Goal: Contribute content: Add original content to the website for others to see

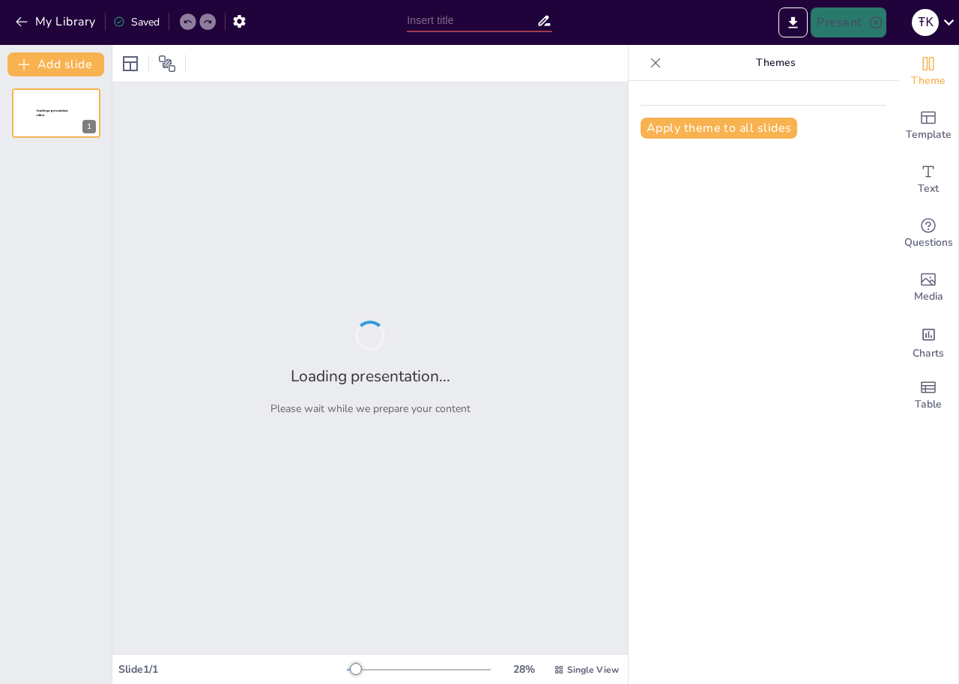
type input "Desigualdades Sociales: Un Análisis del Machismo en la Sociedad"
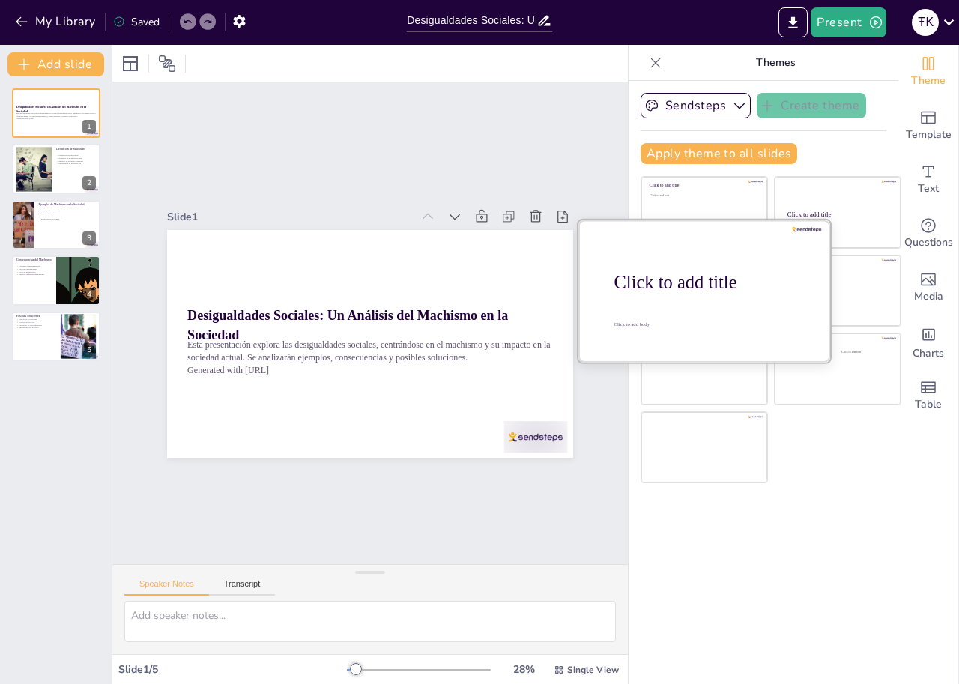
click at [665, 296] on div "Click to add title" at bounding box center [709, 284] width 191 height 25
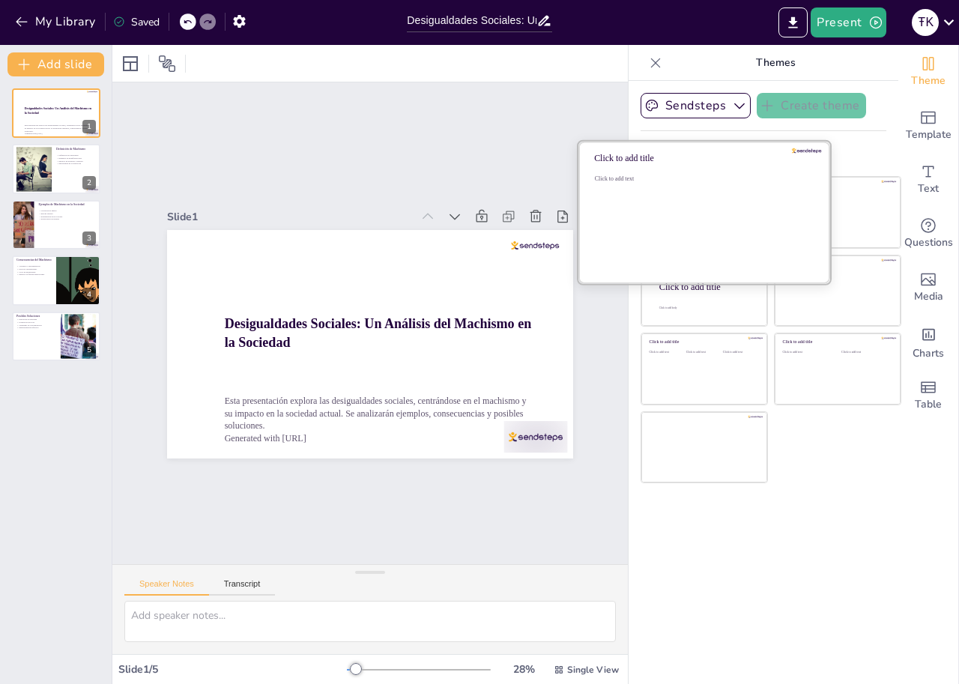
click at [710, 215] on div "Click to add text" at bounding box center [702, 221] width 214 height 93
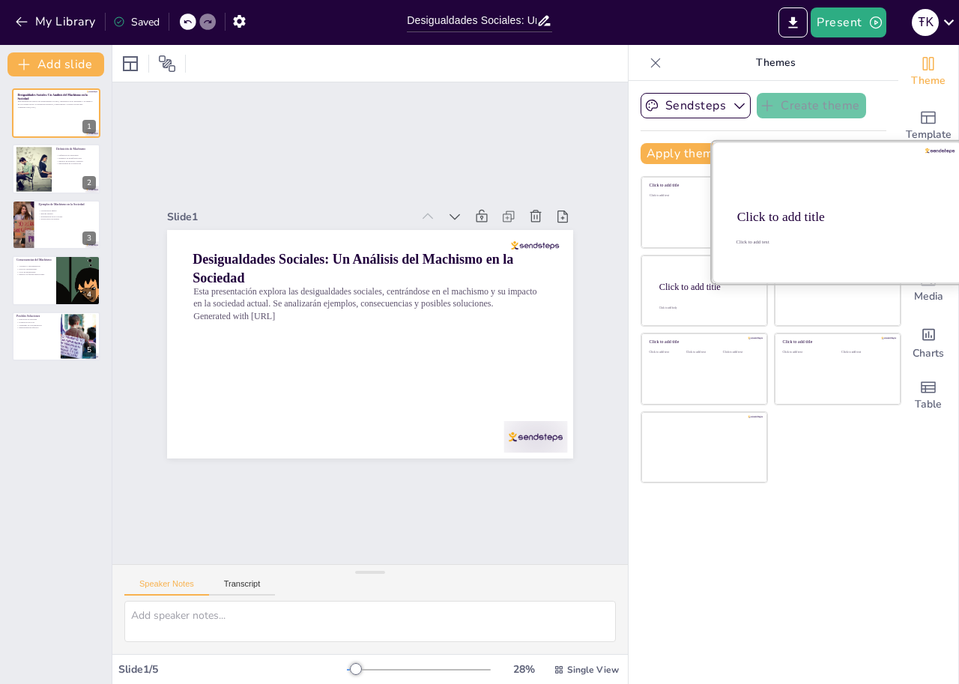
click at [823, 229] on div at bounding box center [838, 213] width 252 height 142
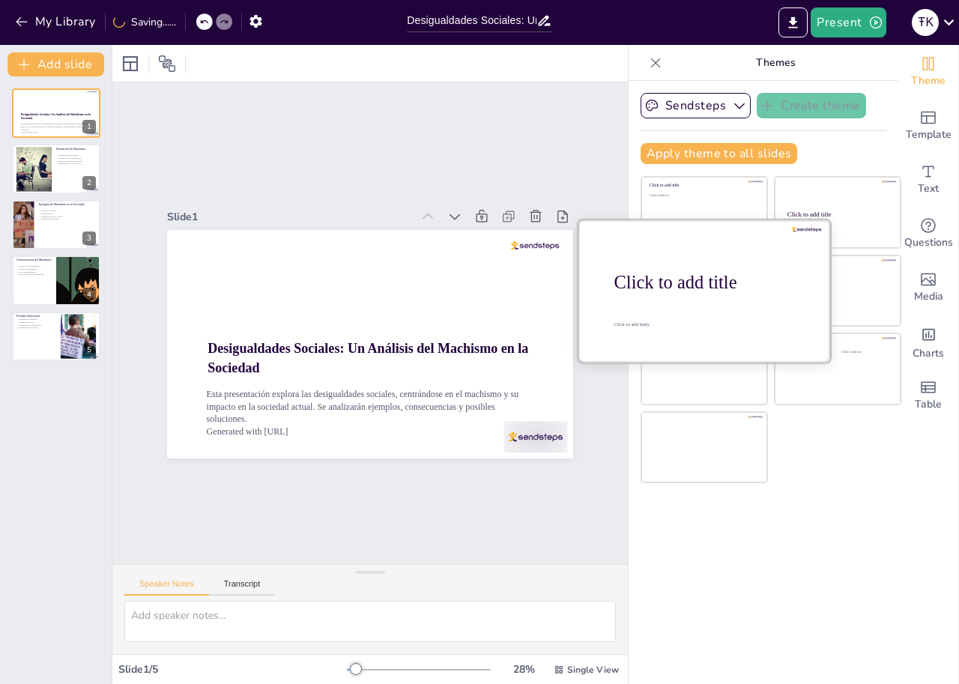
click at [692, 301] on div at bounding box center [704, 291] width 252 height 142
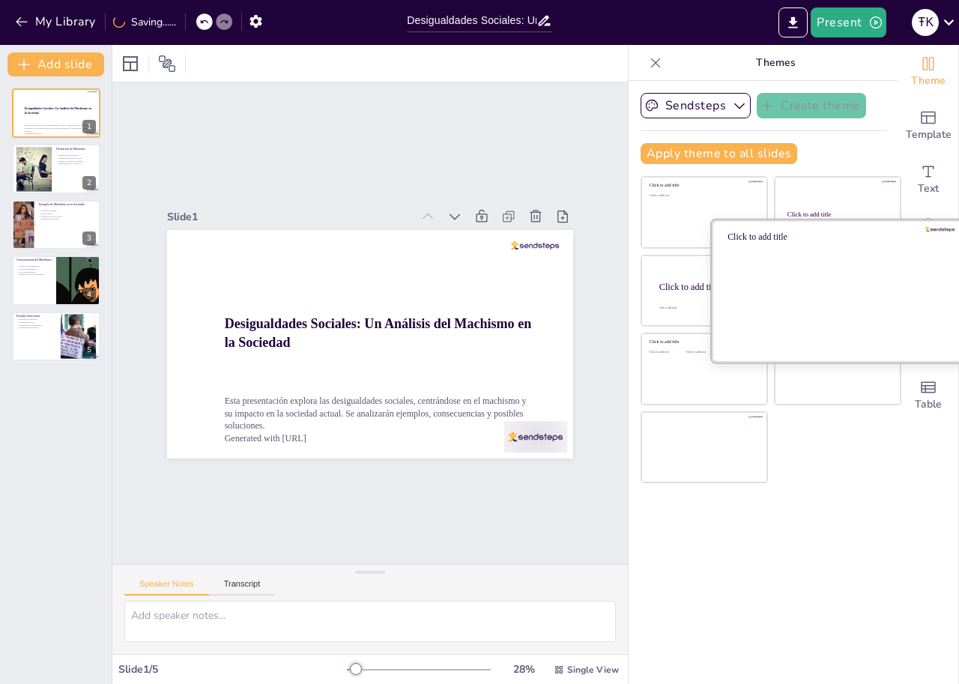
click at [842, 289] on div at bounding box center [838, 291] width 252 height 142
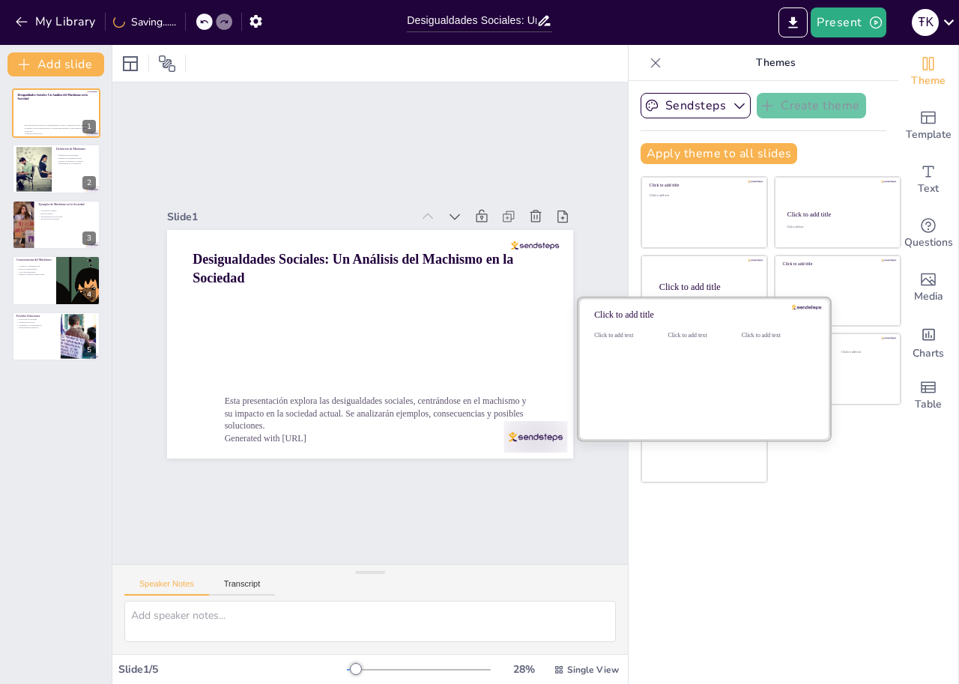
click at [680, 366] on div "Click to add text" at bounding box center [701, 378] width 67 height 93
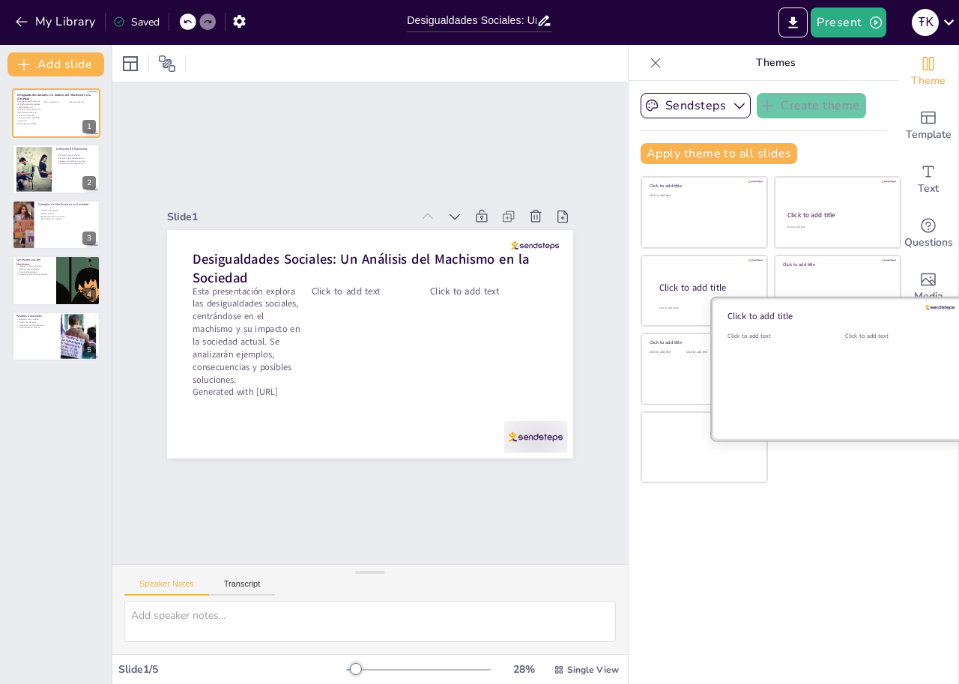
click at [845, 378] on div "Click to add text" at bounding box center [892, 378] width 95 height 93
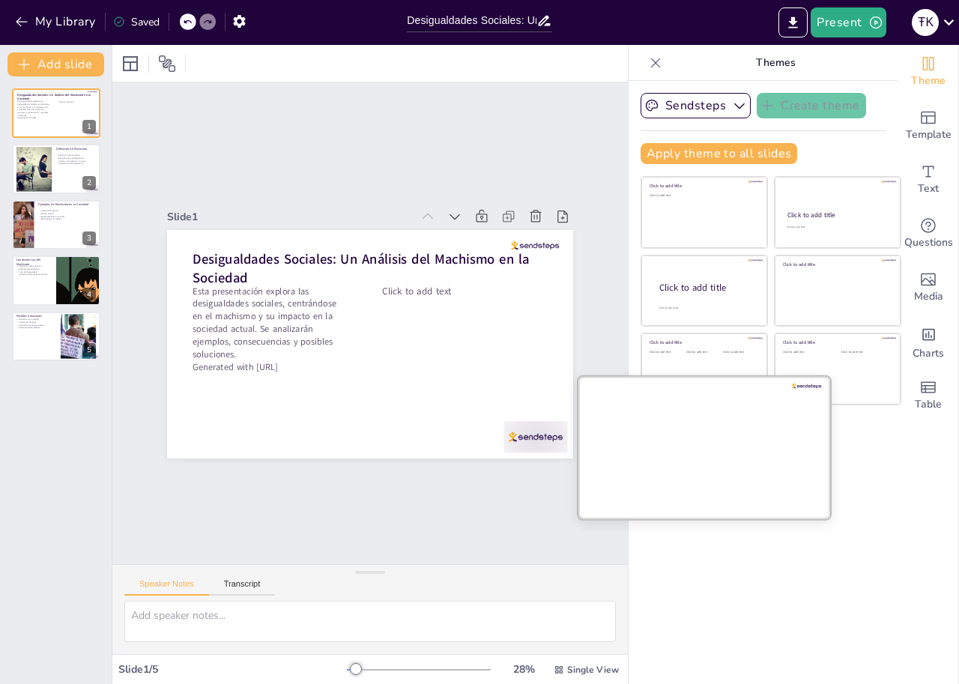
click at [665, 453] on div at bounding box center [704, 447] width 252 height 142
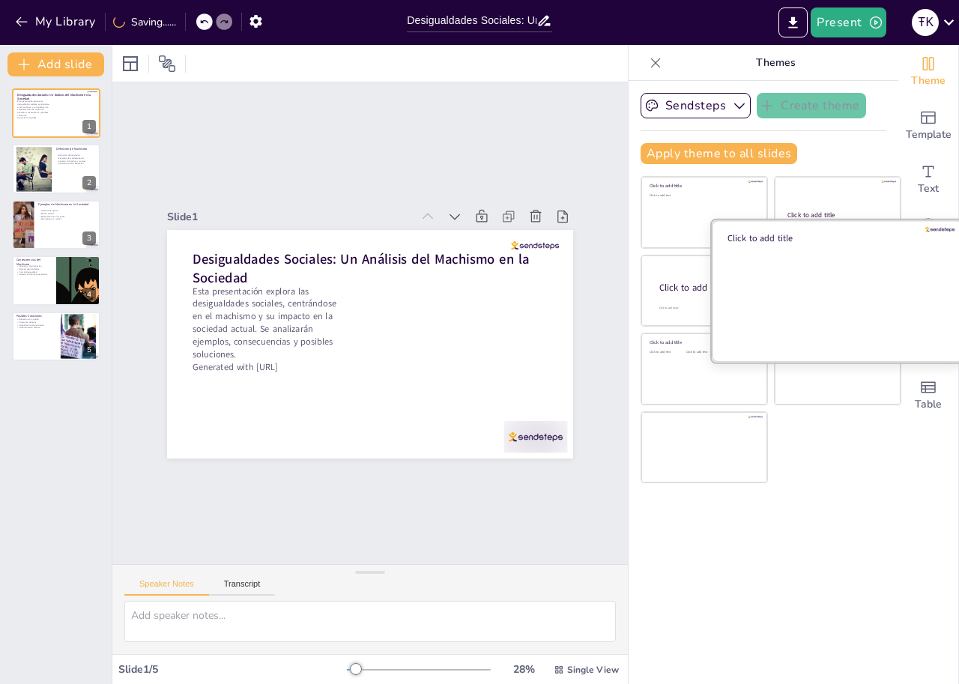
click at [830, 271] on div at bounding box center [838, 291] width 252 height 142
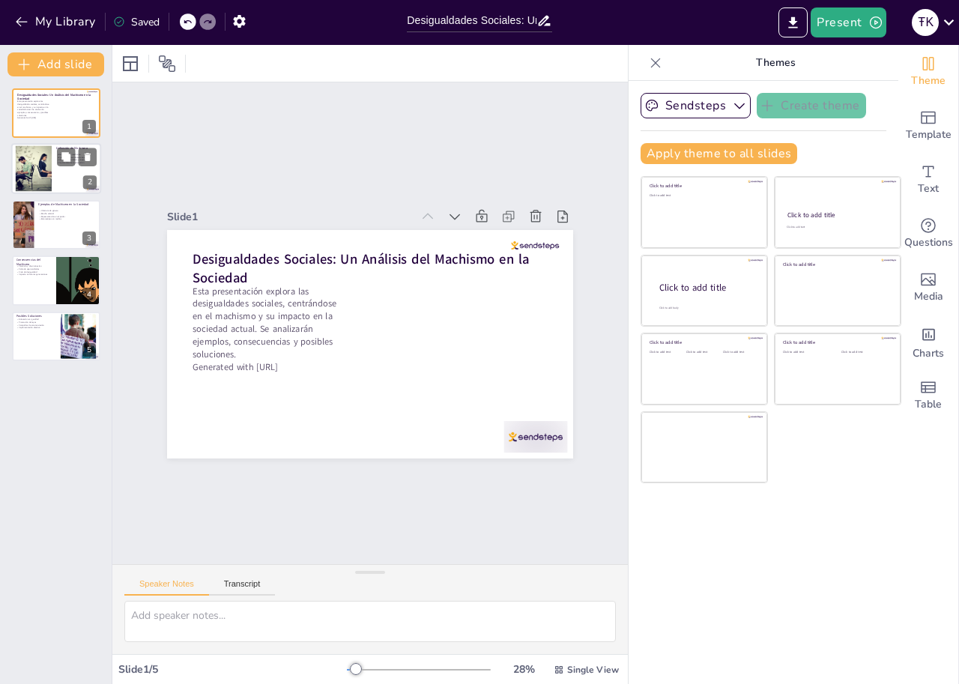
click at [42, 188] on div at bounding box center [33, 169] width 81 height 46
type textarea "La definición de machismo es crucial para entender cómo se manifiesta en la soc…"
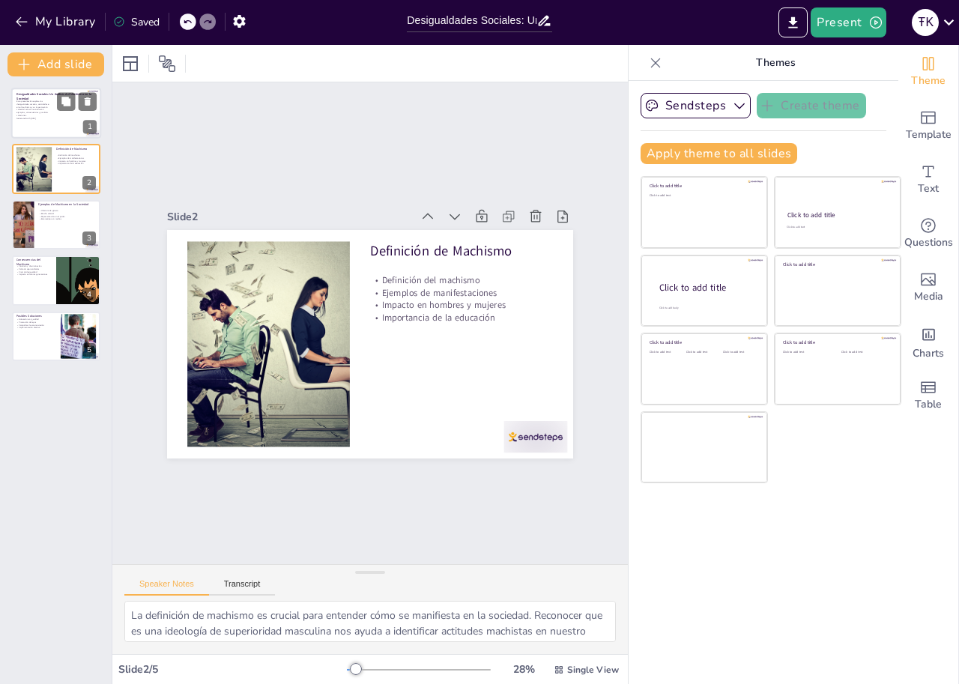
click at [64, 118] on div at bounding box center [56, 113] width 90 height 51
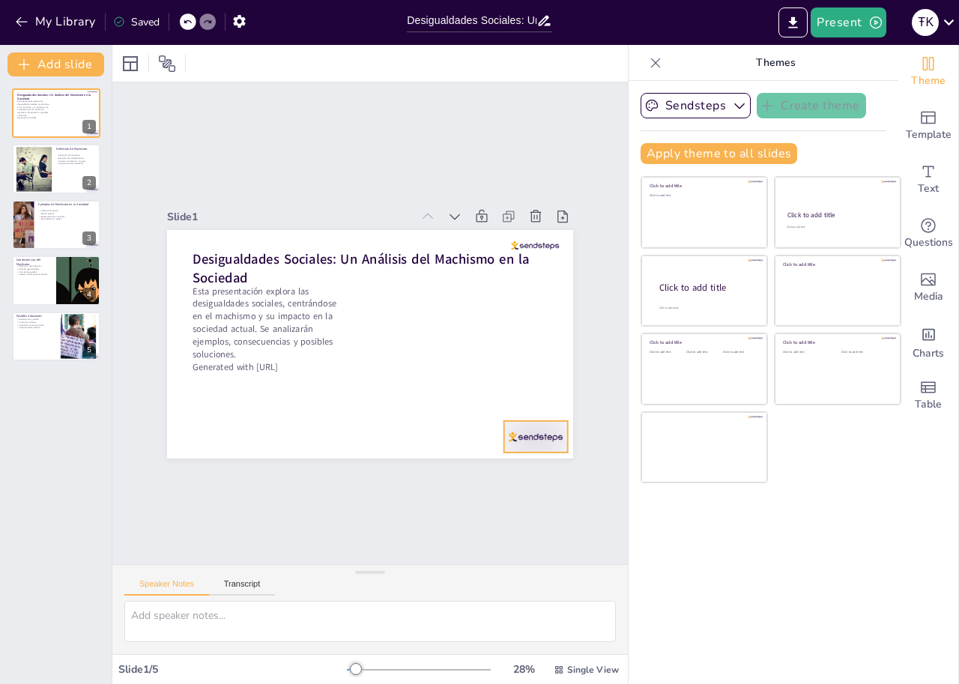
click at [513, 447] on div at bounding box center [508, 469] width 69 height 44
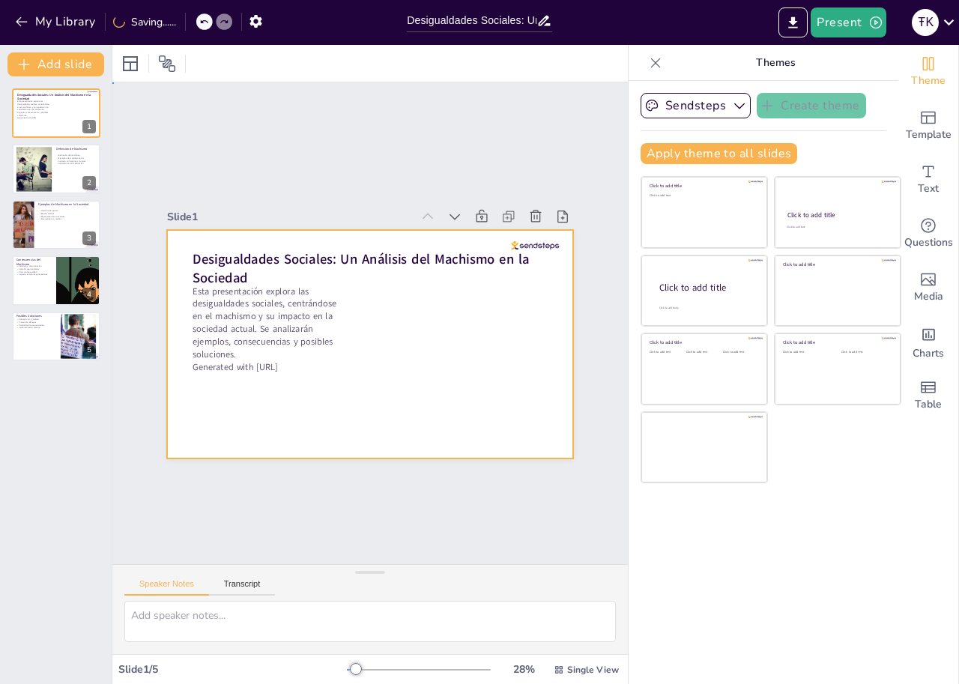
click at [536, 244] on div at bounding box center [356, 338] width 455 height 441
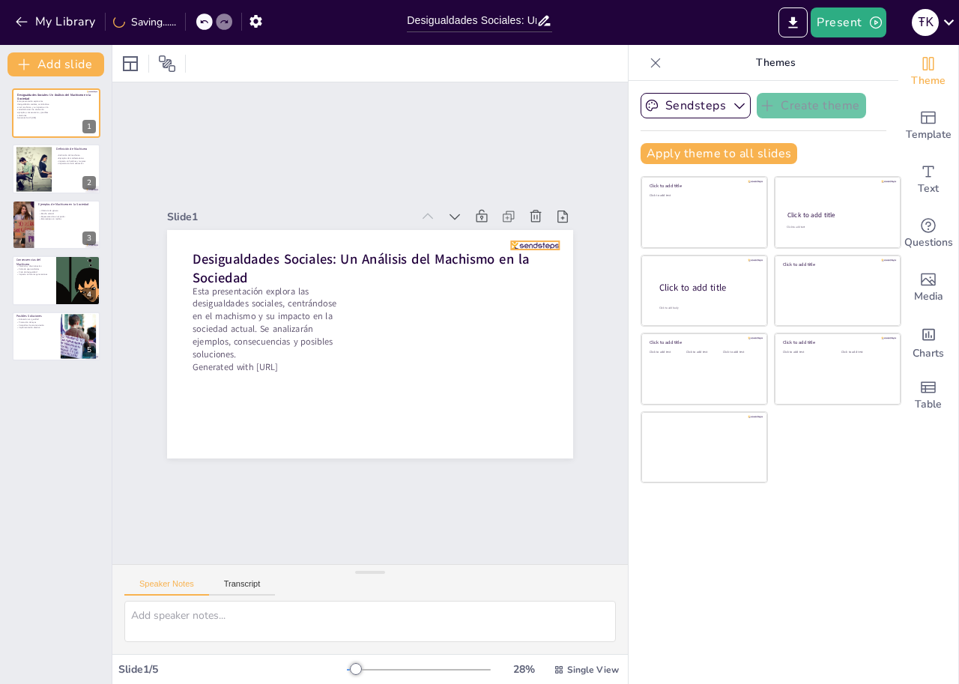
click at [539, 323] on div at bounding box center [552, 338] width 46 height 31
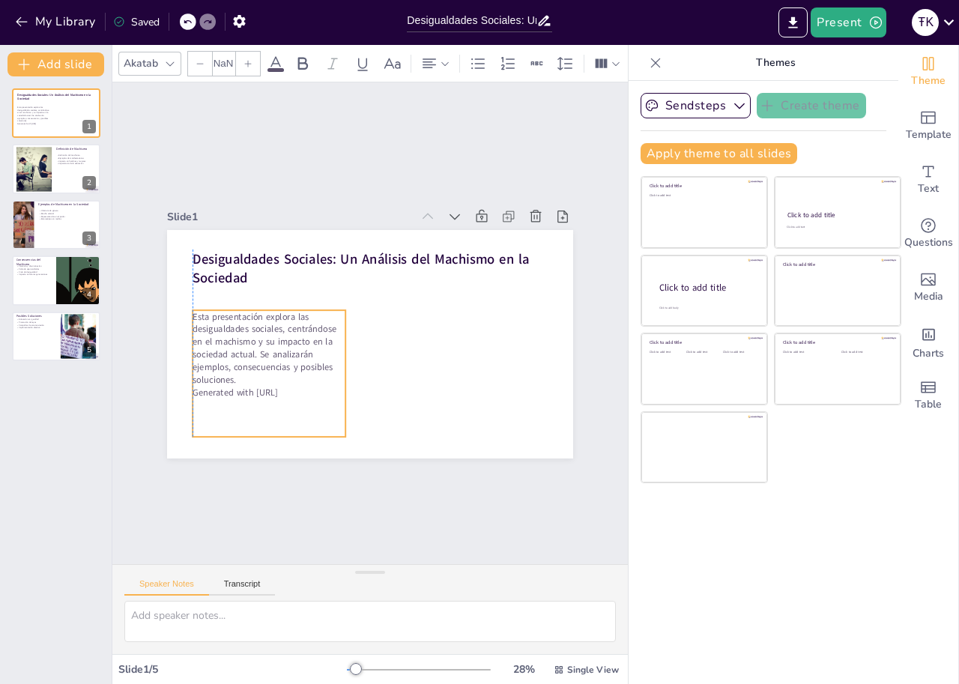
type input "32"
drag, startPoint x: 239, startPoint y: 293, endPoint x: 245, endPoint y: 323, distance: 30.6
click at [245, 323] on p "Esta presentación explora las desigualdades sociales, centrándose en el machism…" at bounding box center [281, 268] width 159 height 164
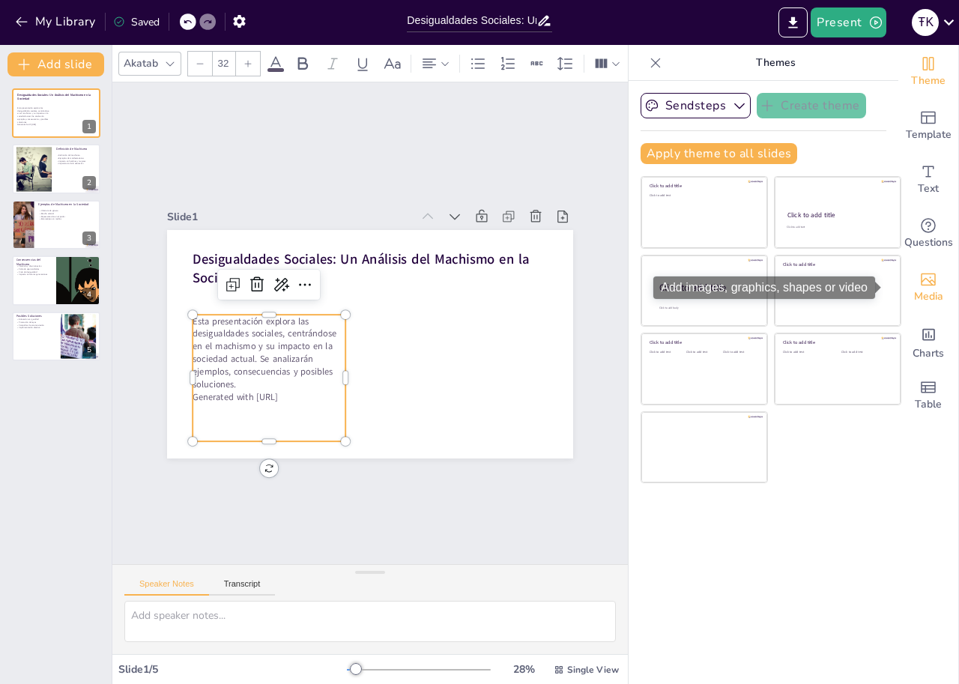
click at [918, 294] on span "Media" at bounding box center [928, 296] width 29 height 16
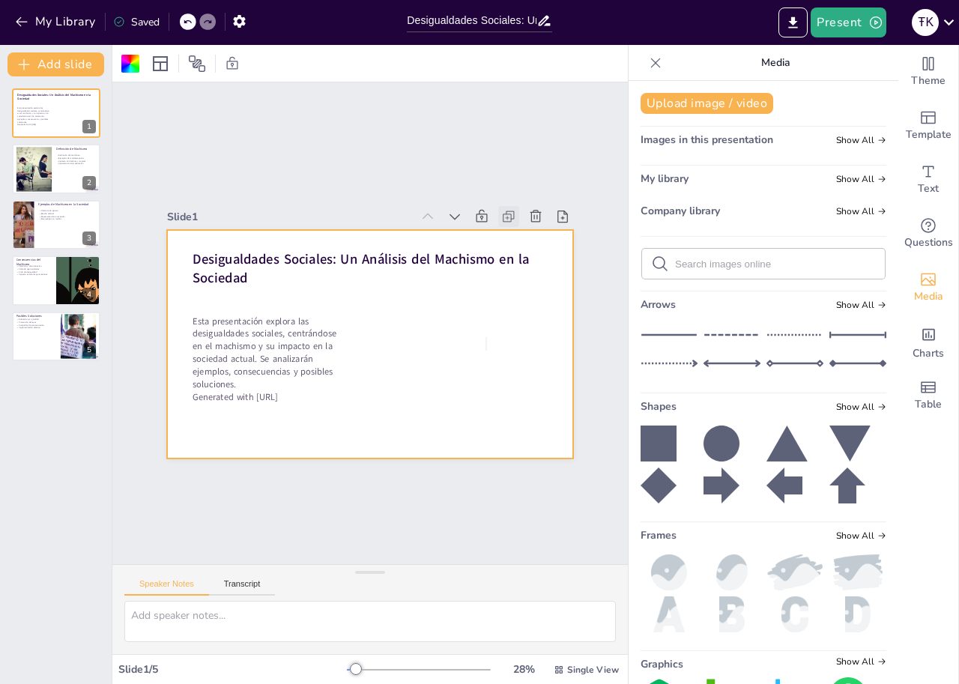
click at [511, 223] on icon at bounding box center [519, 231] width 16 height 16
click at [593, 325] on div "Slide 1 Desigualdades Sociales: Un Análisis del Machismo en la Sociedad Esta pr…" at bounding box center [369, 323] width 557 height 447
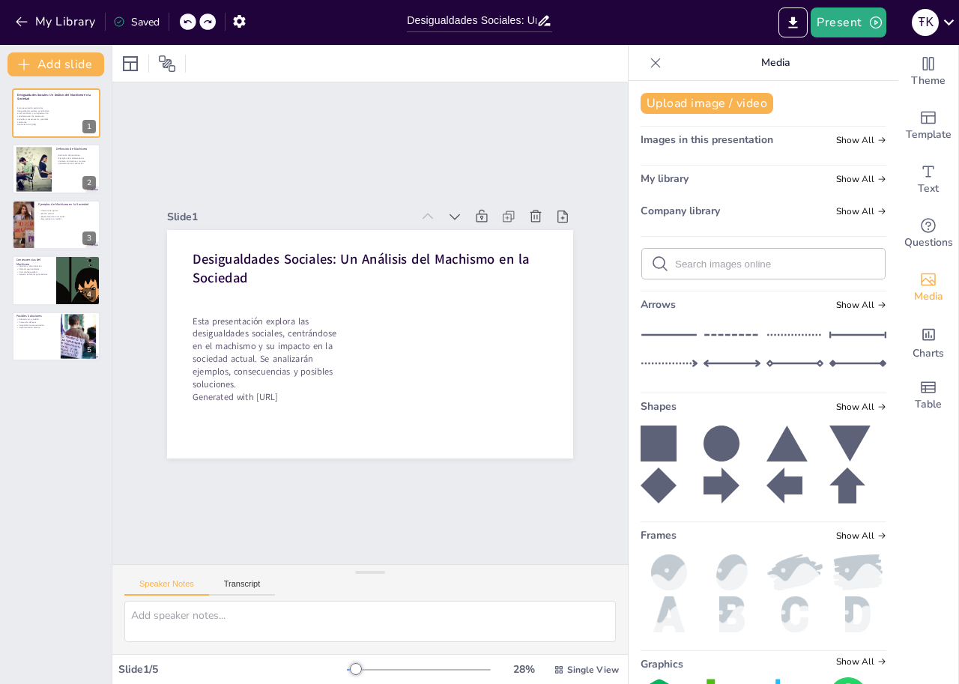
click at [656, 572] on img at bounding box center [669, 572] width 57 height 36
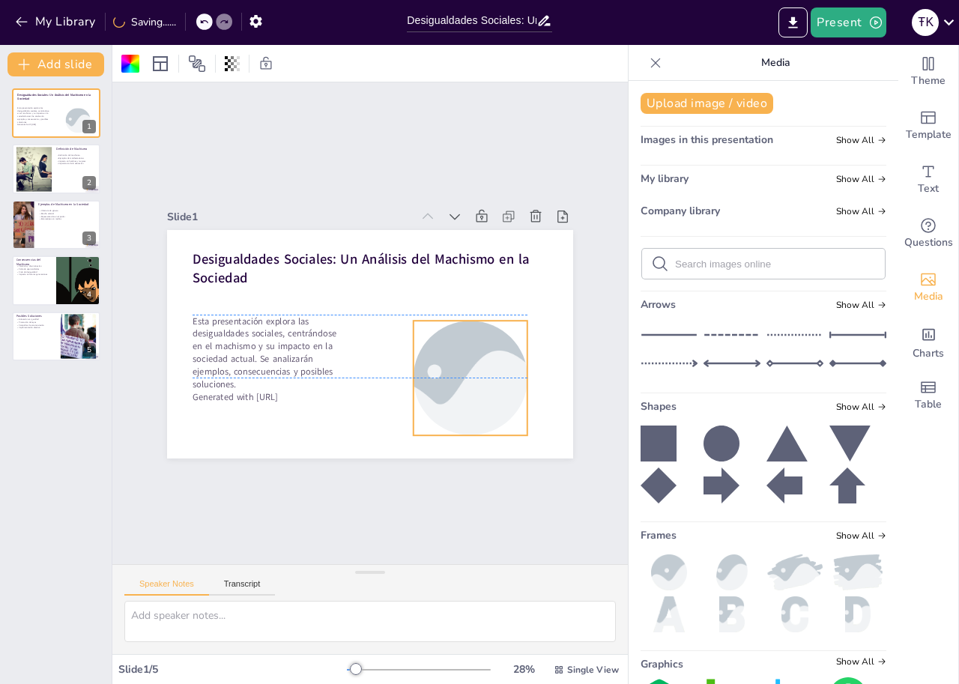
drag, startPoint x: 369, startPoint y: 321, endPoint x: 470, endPoint y: 346, distance: 103.4
click at [470, 352] on div at bounding box center [439, 414] width 203 height 174
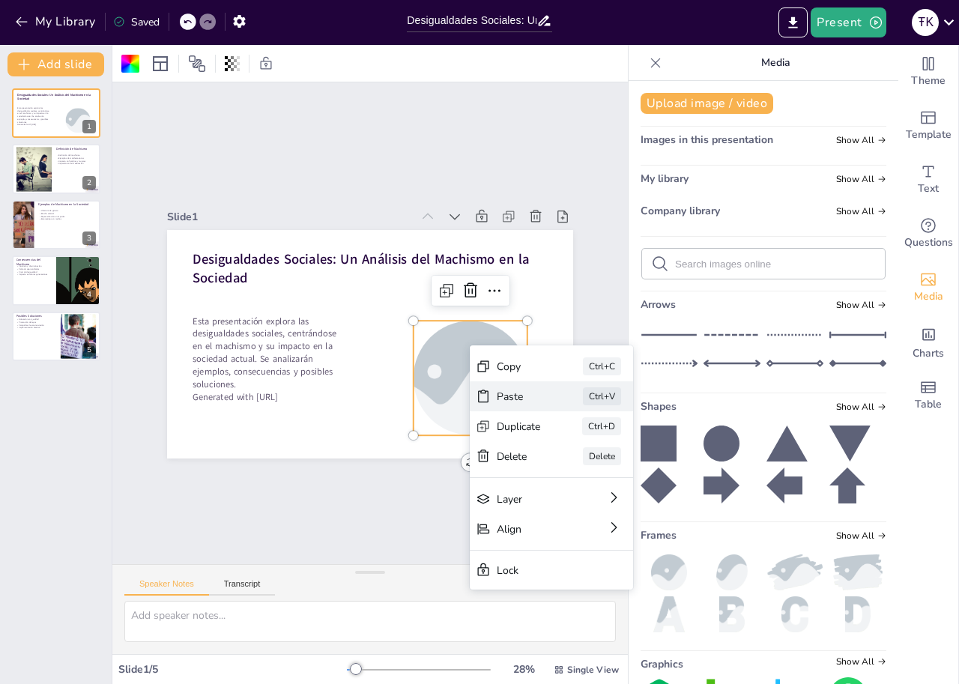
click at [530, 533] on icon at bounding box center [536, 540] width 13 height 15
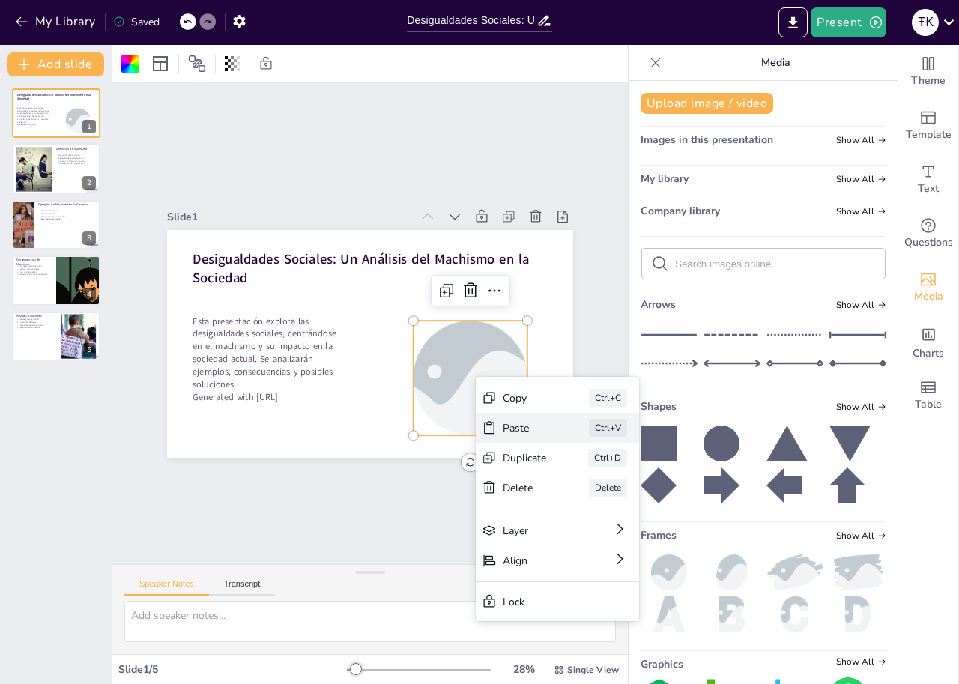
click at [523, 554] on div "Paste Ctrl+V" at bounding box center [598, 593] width 165 height 79
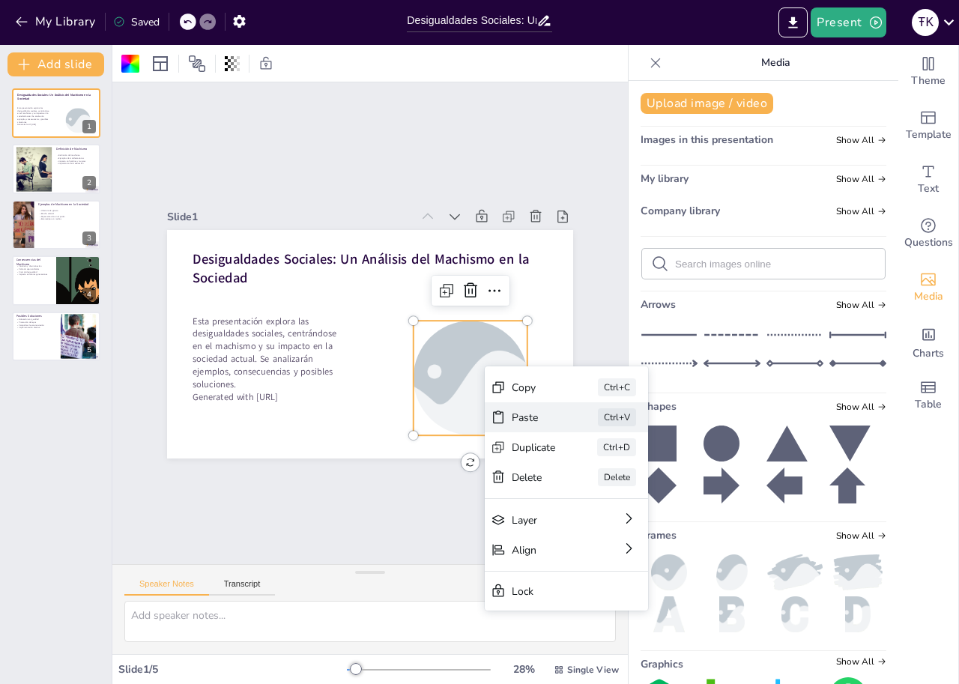
click at [560, 537] on icon at bounding box center [569, 546] width 18 height 18
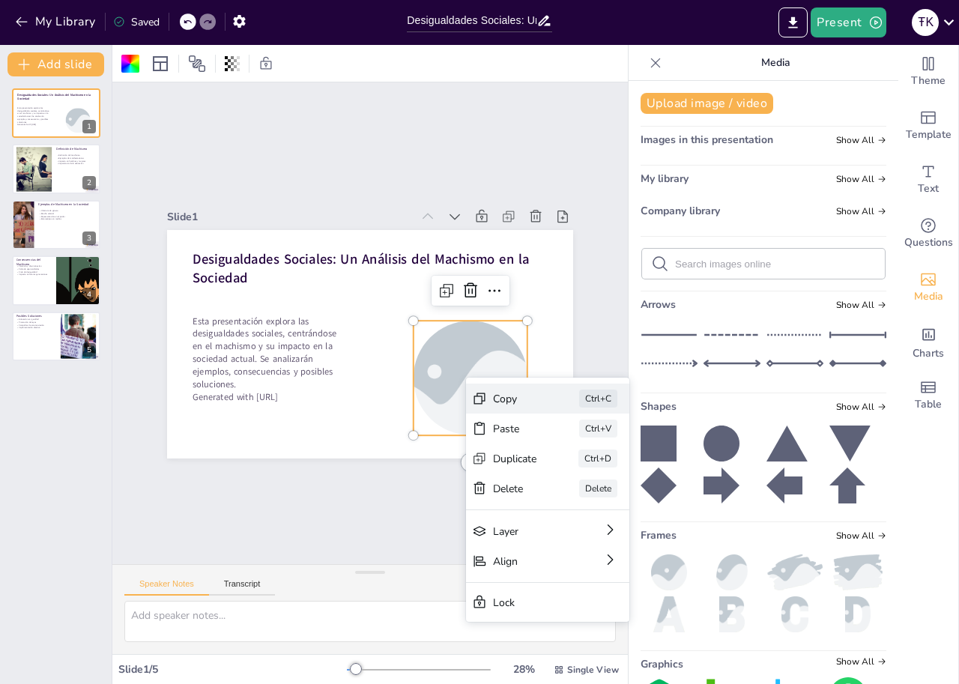
click at [501, 550] on icon at bounding box center [508, 557] width 15 height 15
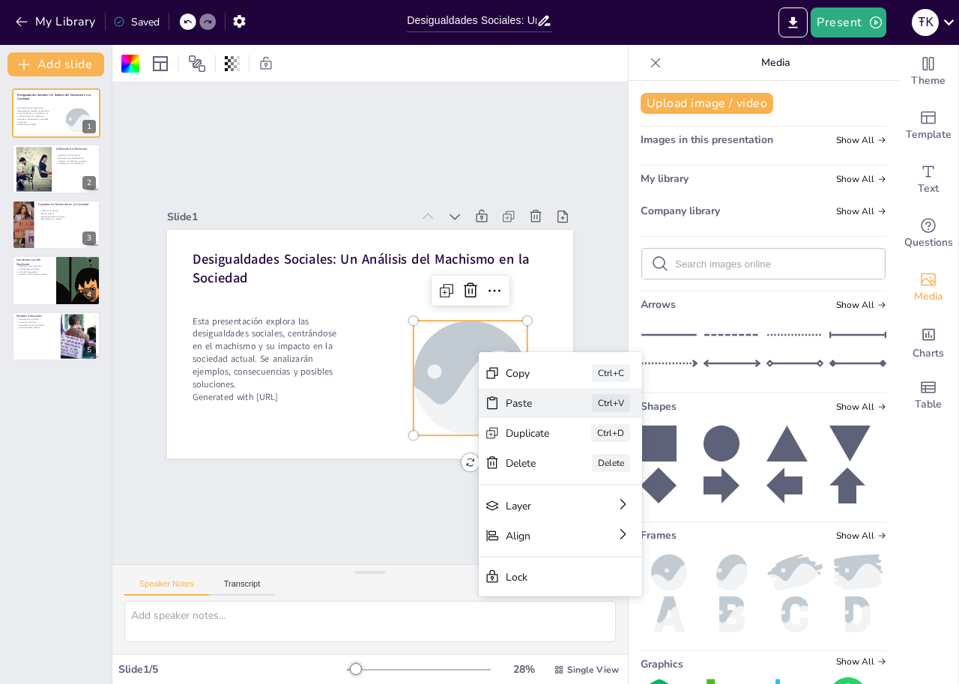
click at [509, 557] on icon at bounding box center [518, 566] width 19 height 19
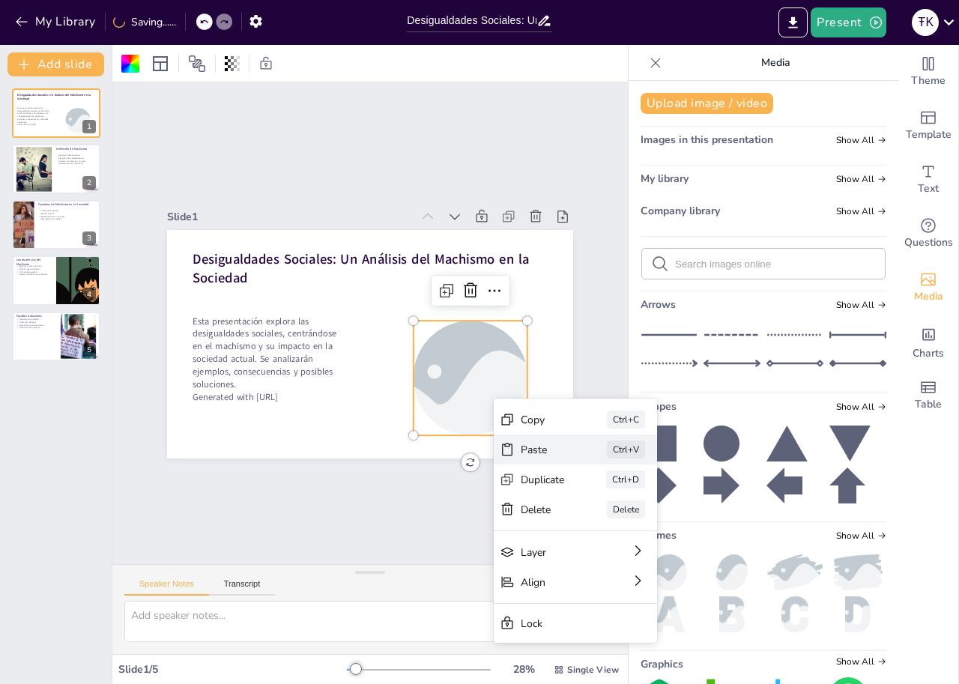
click at [169, 587] on div "Paste" at bounding box center [161, 609] width 14 height 44
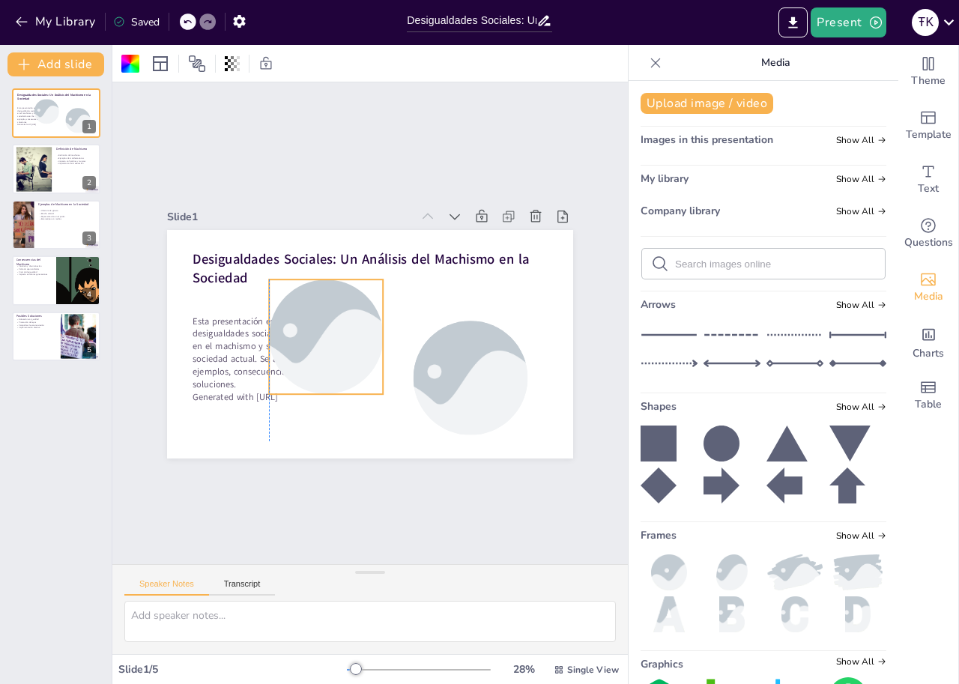
drag, startPoint x: 468, startPoint y: 342, endPoint x: 320, endPoint y: 300, distance: 153.3
click at [320, 300] on div at bounding box center [380, 278] width 184 height 205
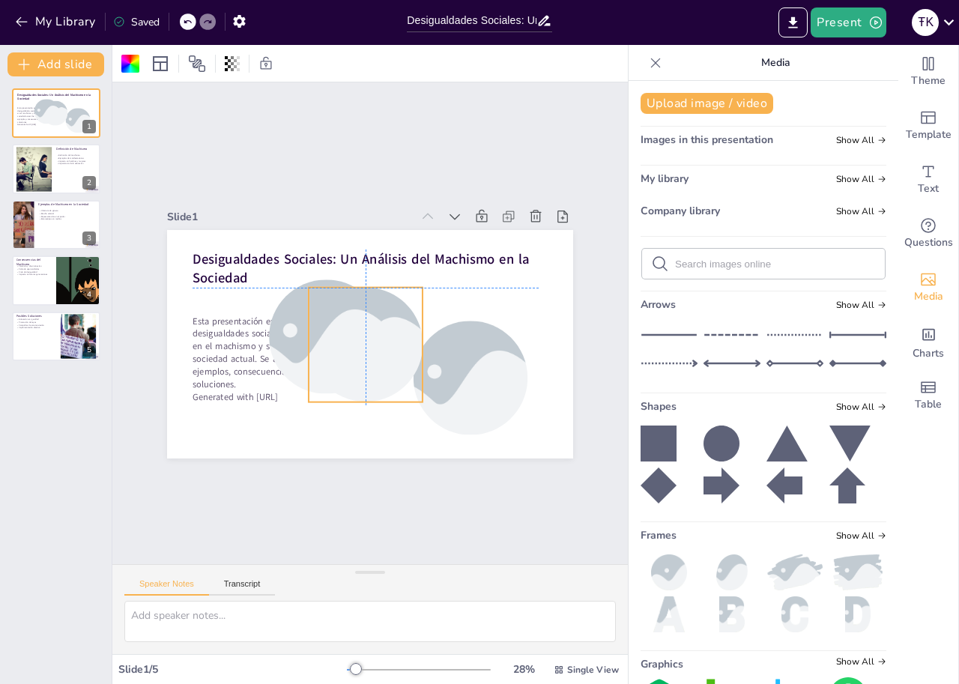
drag, startPoint x: 483, startPoint y: 377, endPoint x: 364, endPoint y: 345, distance: 122.5
click at [364, 321] on div "Desigualdades Sociales: Un Análisis del Machismo en la Sociedad Esta presentaci…" at bounding box center [408, 238] width 371 height 165
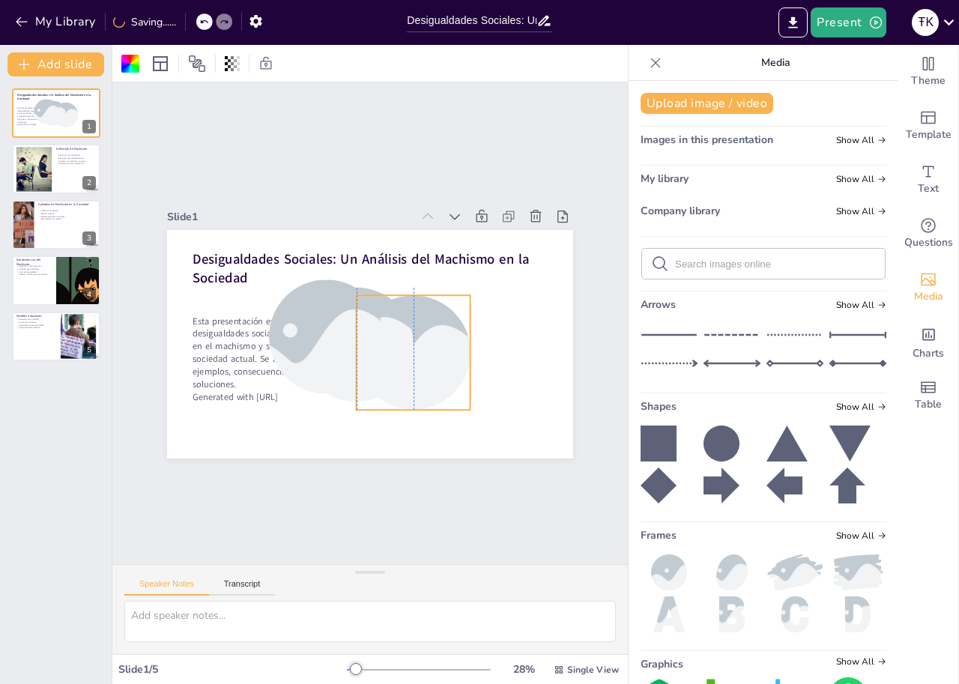
drag, startPoint x: 447, startPoint y: 381, endPoint x: 432, endPoint y: 378, distance: 14.4
click at [386, 274] on div "Desigualdades Sociales: Un Análisis del Machismo en la Sociedad Esta presentaci…" at bounding box center [389, 232] width 397 height 85
click at [384, 352] on div at bounding box center [347, 335] width 205 height 184
click at [414, 348] on div at bounding box center [367, 374] width 184 height 205
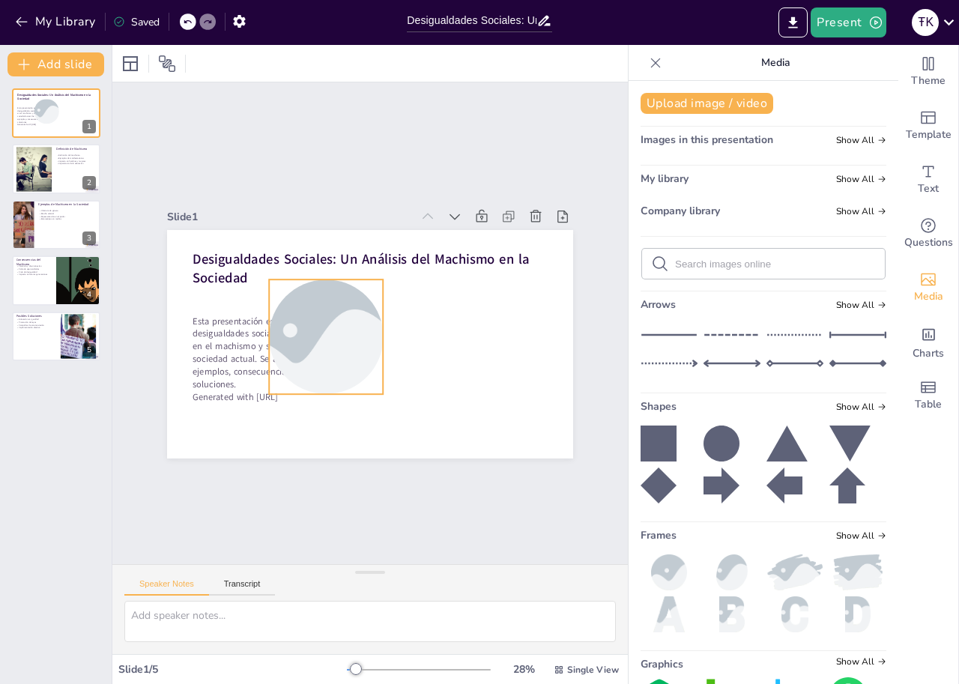
click at [315, 323] on div at bounding box center [325, 313] width 205 height 184
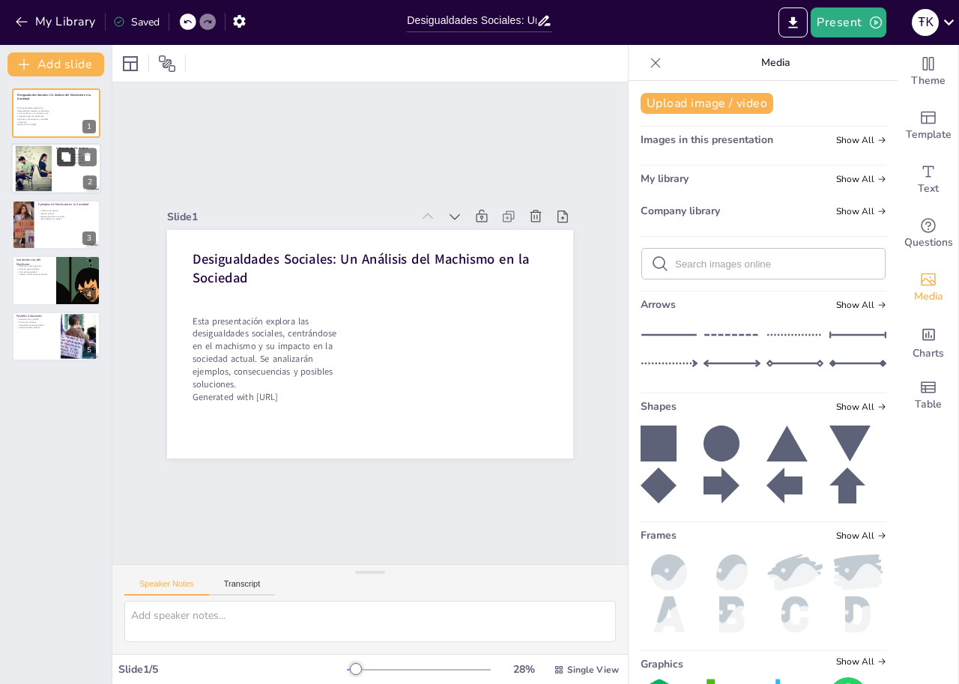
click at [74, 166] on button at bounding box center [66, 157] width 18 height 18
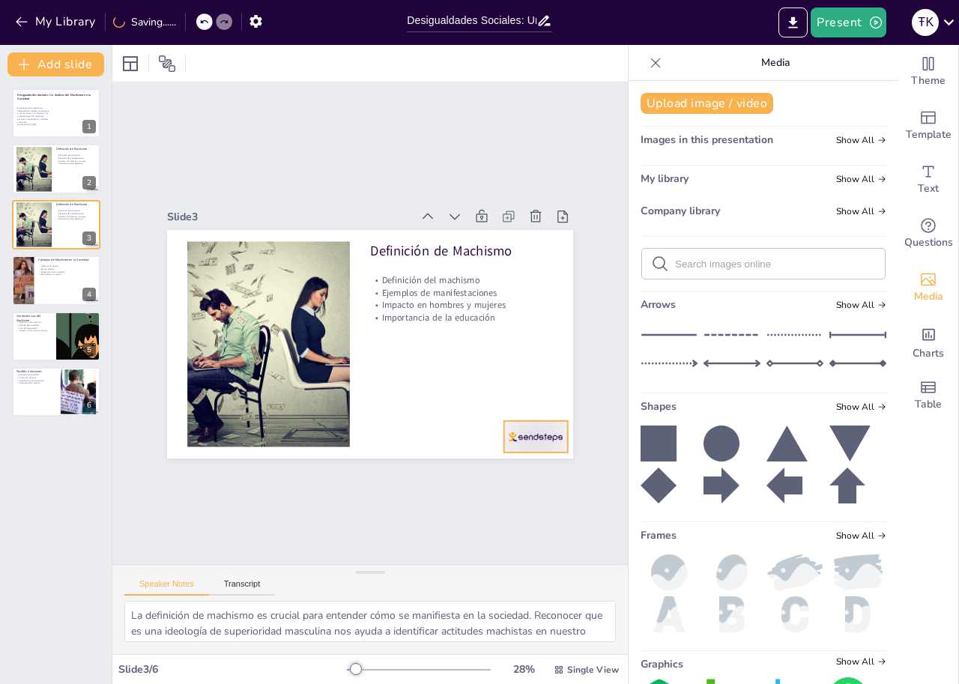
click at [472, 481] on div at bounding box center [437, 512] width 70 height 63
click at [50, 276] on div at bounding box center [56, 280] width 90 height 51
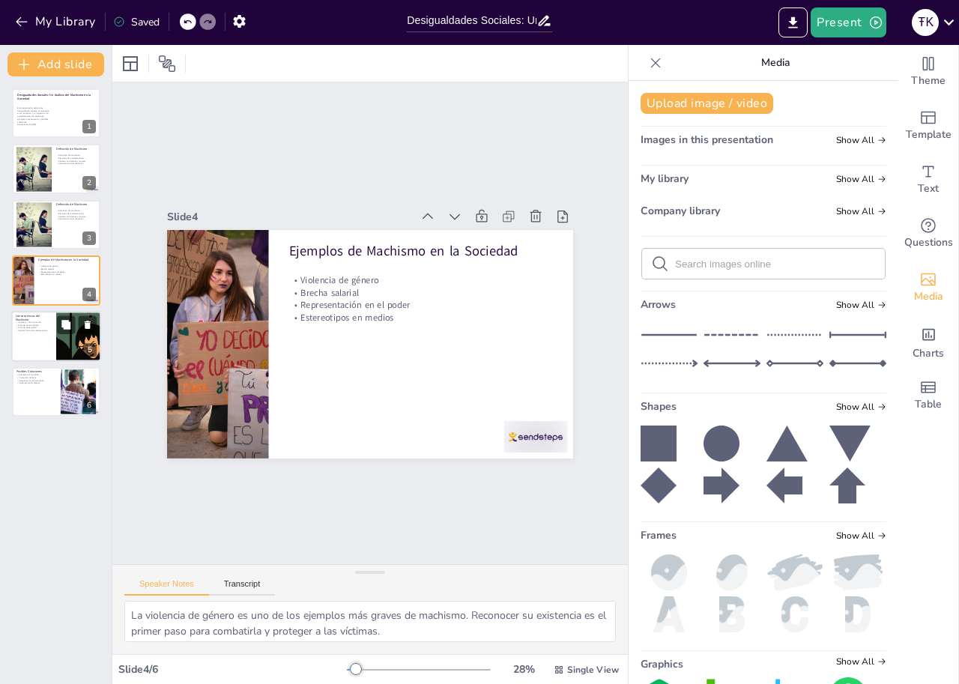
click at [61, 340] on div at bounding box center [78, 336] width 118 height 51
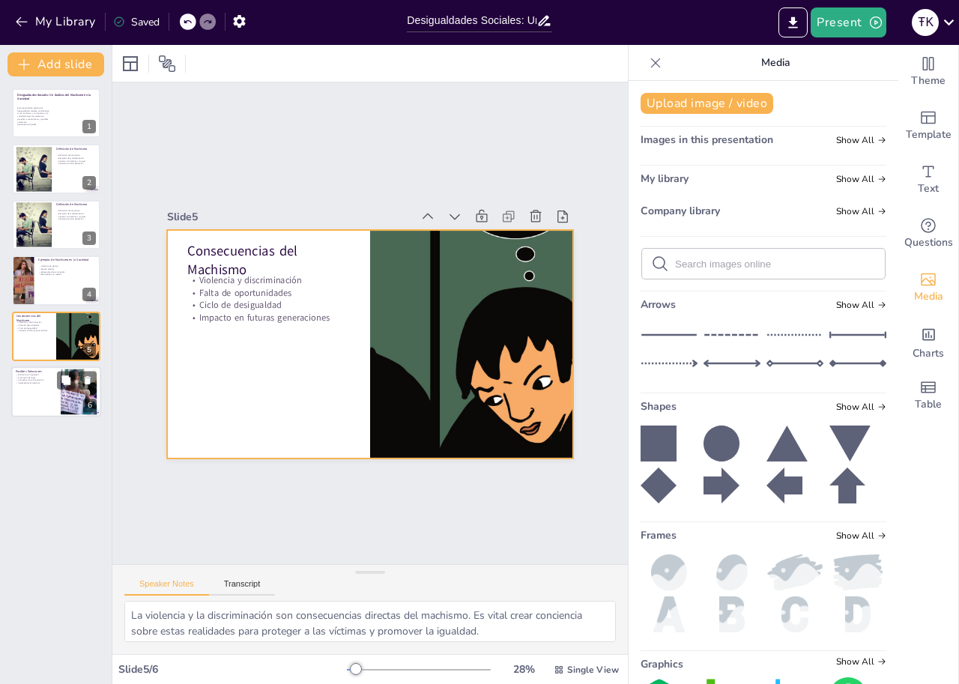
click at [55, 373] on p "Educación en igualdad" at bounding box center [36, 374] width 40 height 3
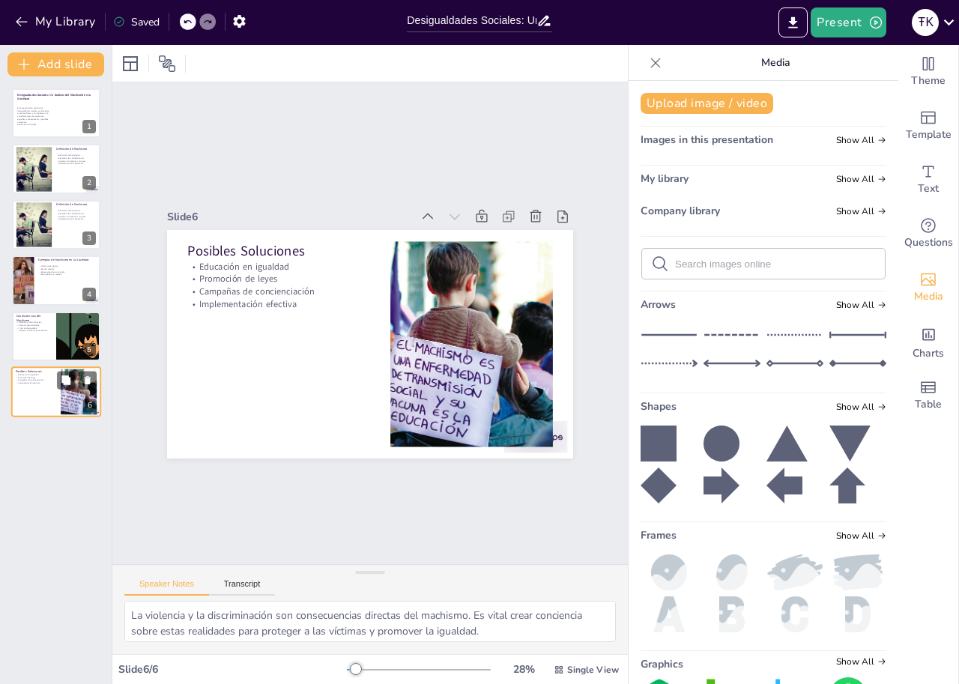
type textarea "La educación es la base para un cambio duradero. Al enseñar a los jóvenes sobre…"
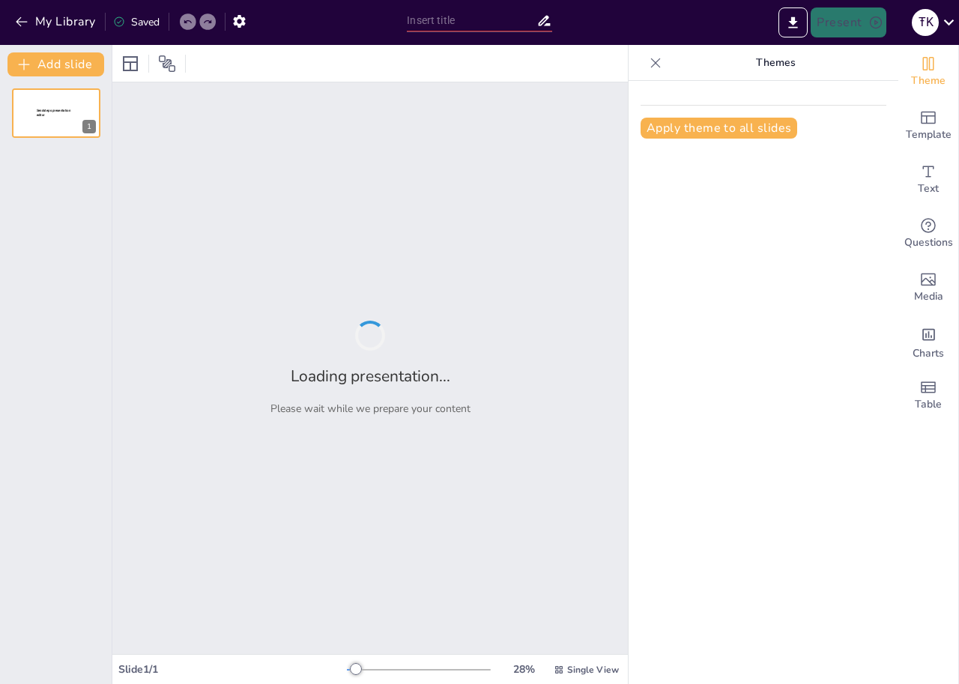
type input "Machismo y Desigualdad: Un Análisis del Impacto Social"
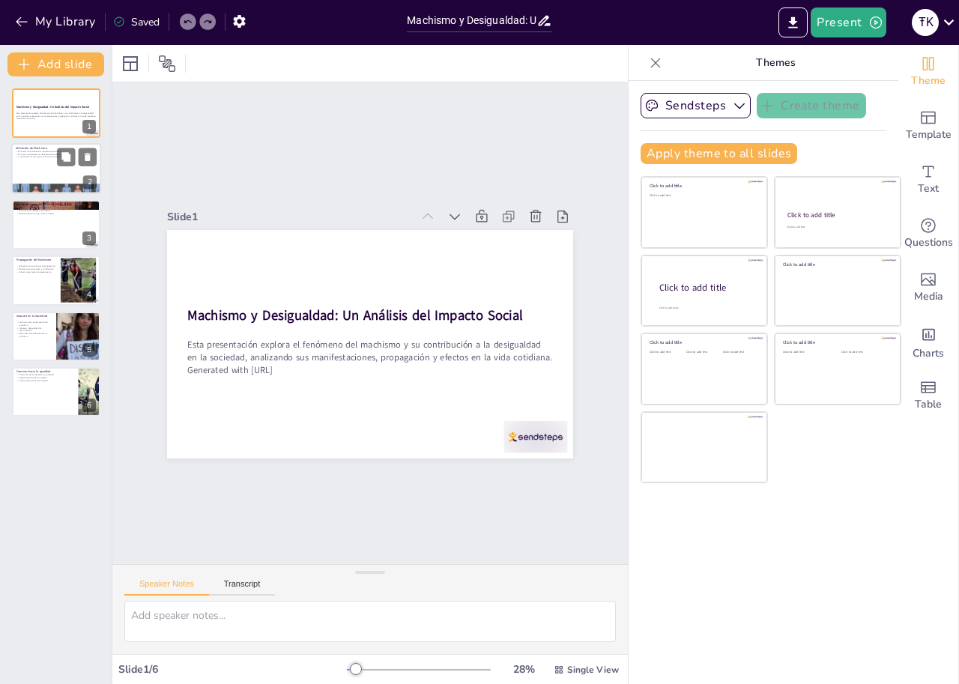
click at [35, 187] on div at bounding box center [56, 189] width 90 height 51
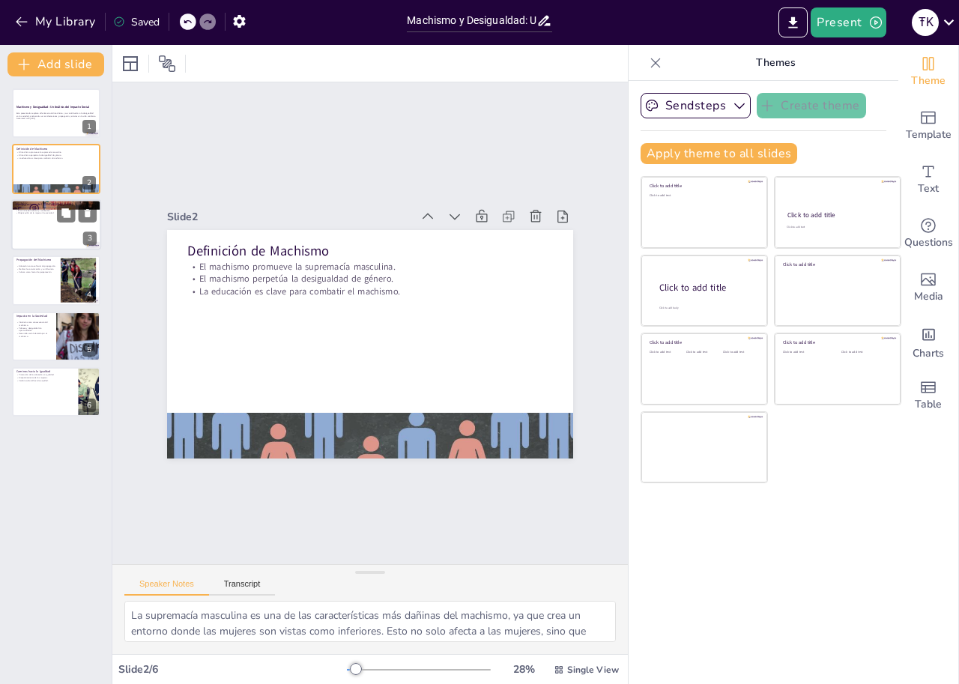
click at [32, 223] on div at bounding box center [56, 224] width 90 height 51
type textarea "La violencia de género es una de las manifestaciones más visibles y devastadora…"
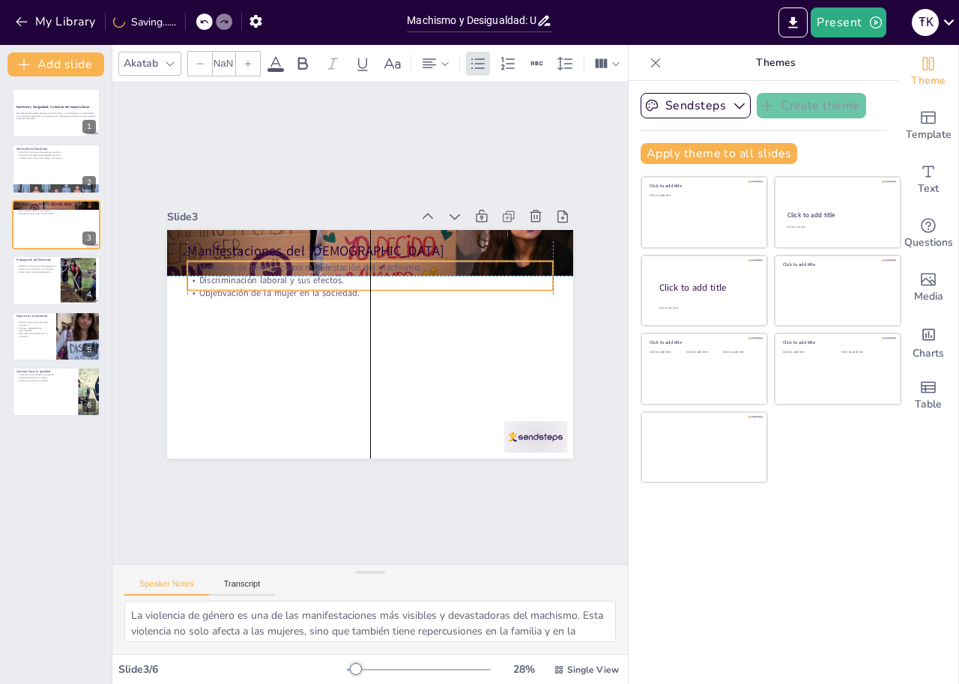
type input "32"
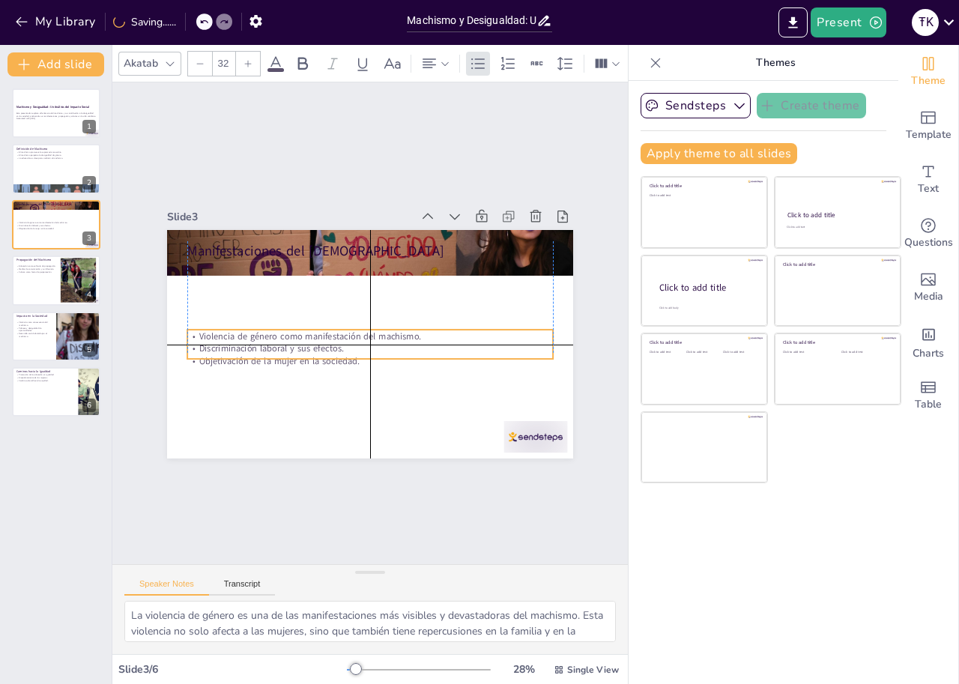
drag, startPoint x: 229, startPoint y: 278, endPoint x: 228, endPoint y: 343, distance: 65.2
click at [228, 343] on p "Discriminación laboral y sus efectos." at bounding box center [370, 348] width 366 height 13
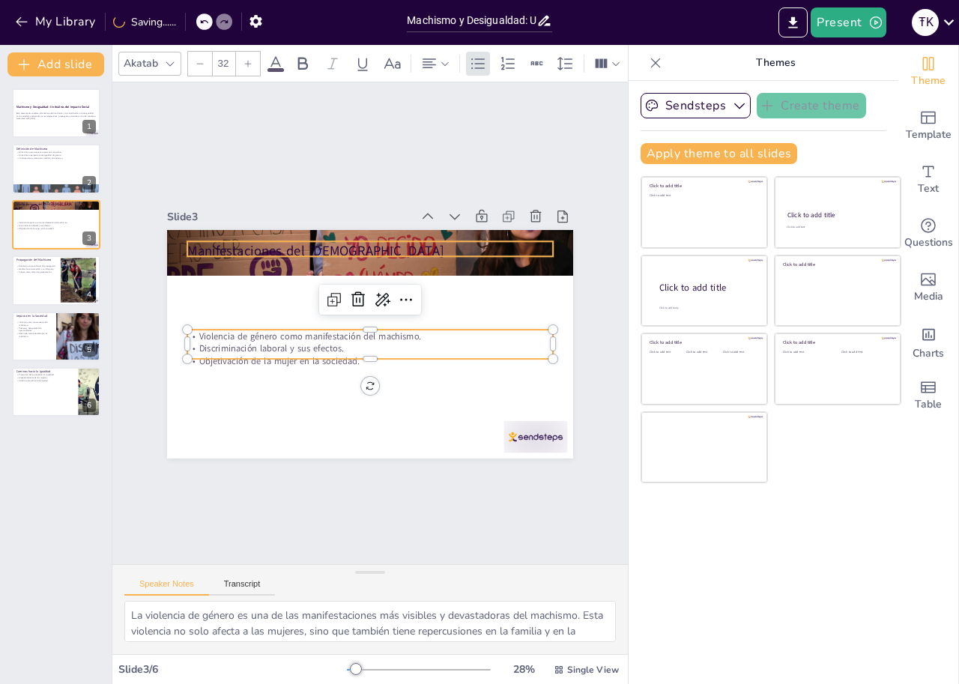
click at [246, 246] on p "Manifestaciones del Machismo" at bounding box center [378, 251] width 366 height 57
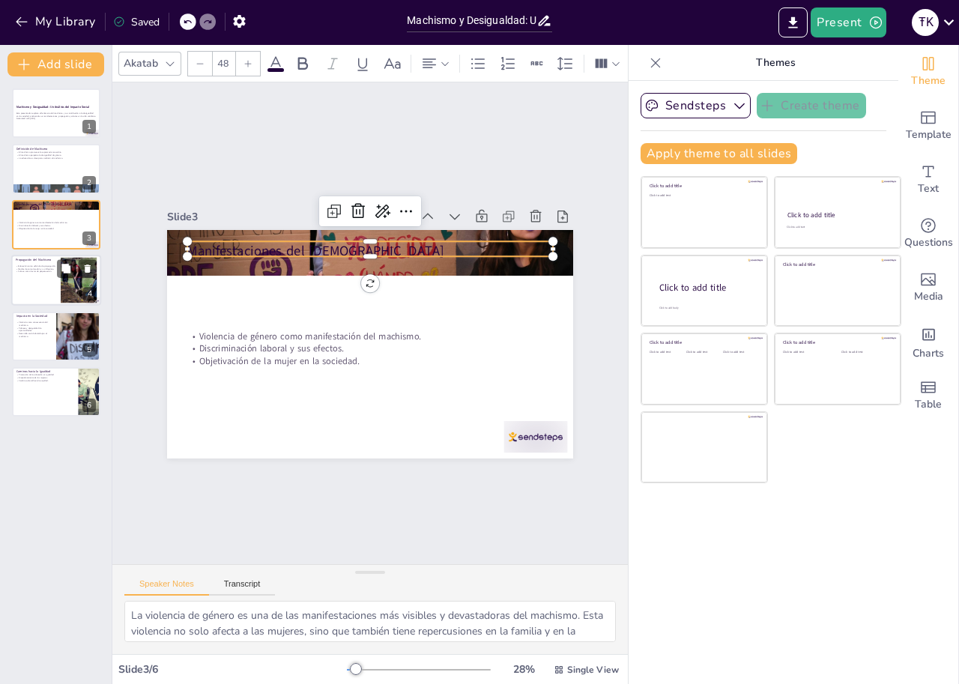
click at [65, 282] on div at bounding box center [79, 281] width 118 height 46
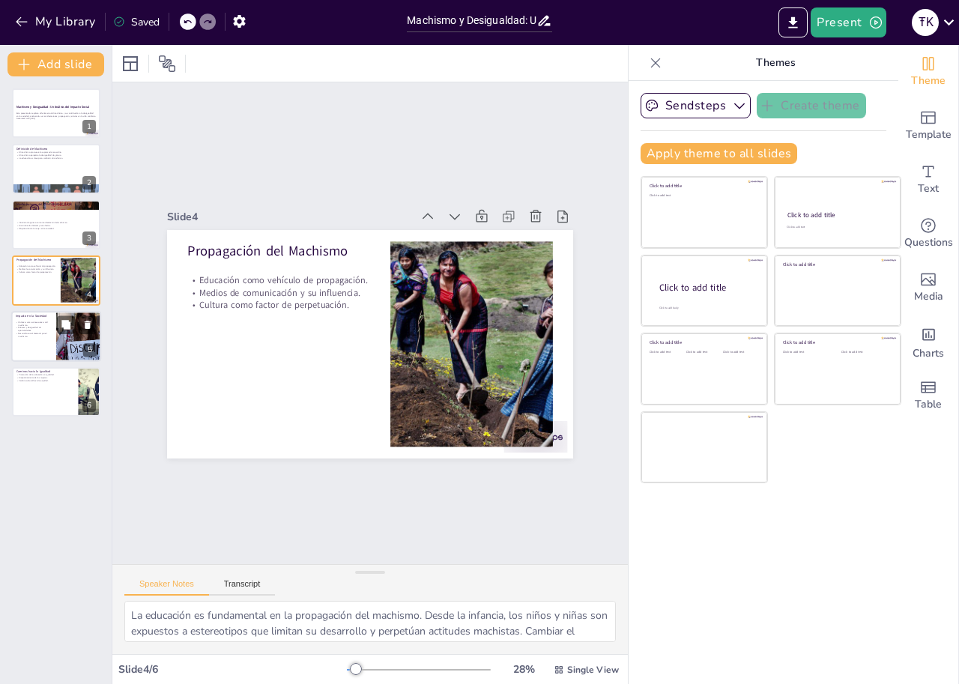
click at [59, 340] on div at bounding box center [78, 336] width 112 height 51
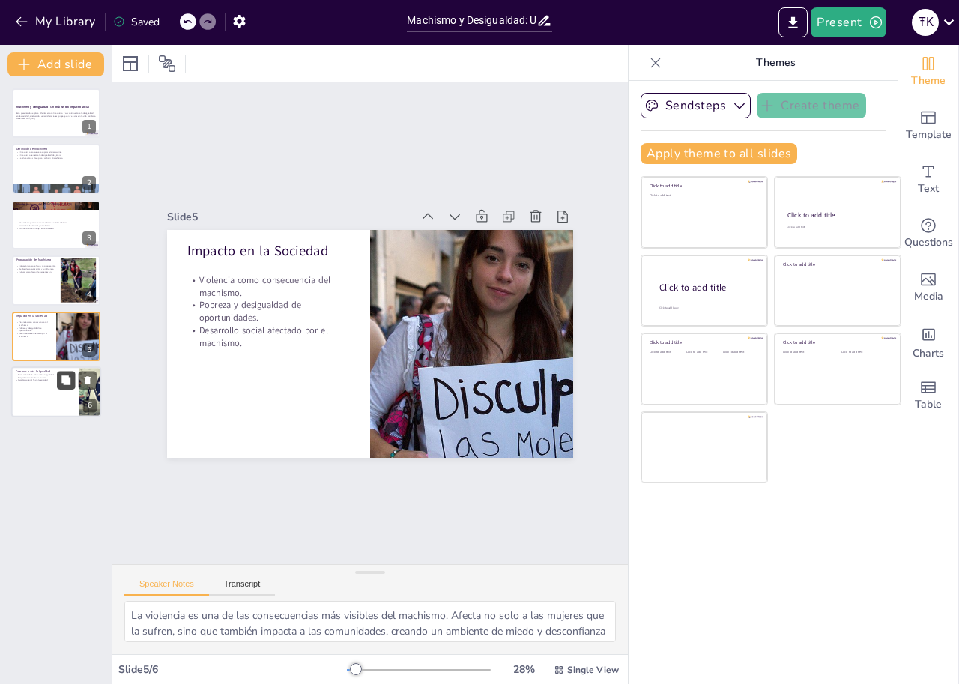
click at [61, 387] on button at bounding box center [66, 380] width 18 height 18
type textarea "La promoción de la educación en igualdad es clave para combatir el machismo. In…"
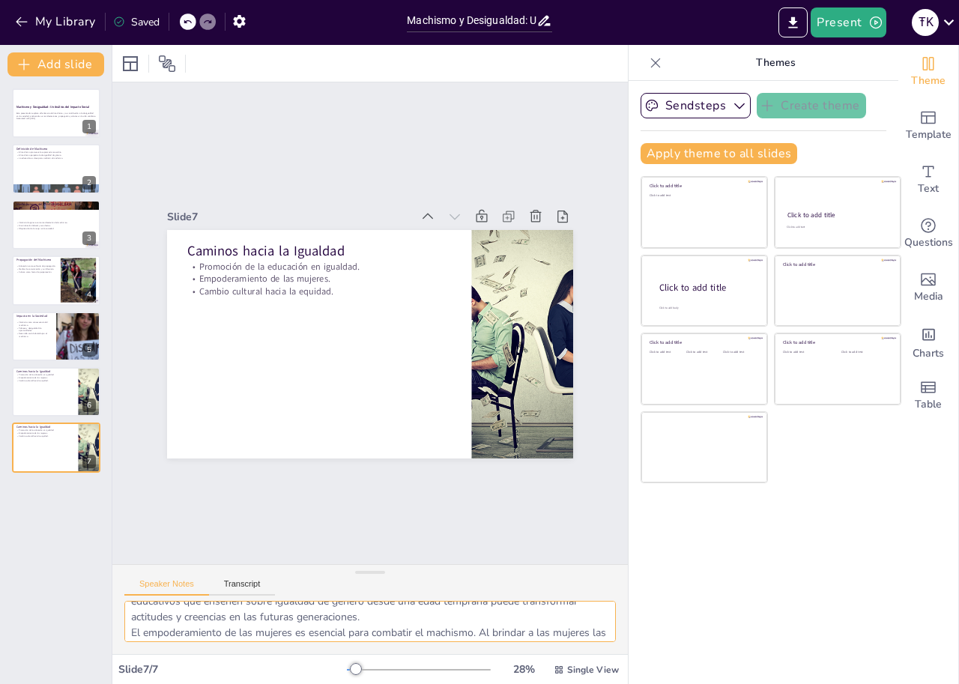
scroll to position [114, 0]
